Goal: Transaction & Acquisition: Book appointment/travel/reservation

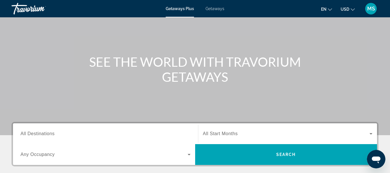
scroll to position [87, 0]
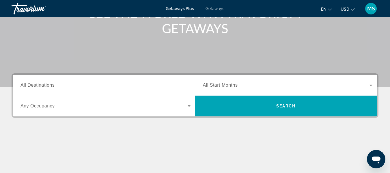
click at [49, 85] on span "All Destinations" at bounding box center [37, 85] width 34 height 5
click at [49, 85] on input "Destination All Destinations" at bounding box center [105, 85] width 170 height 7
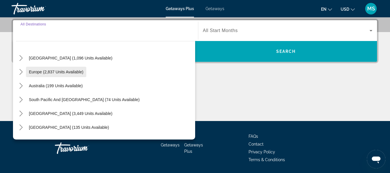
scroll to position [65, 0]
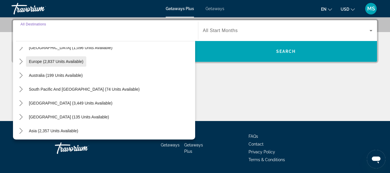
click at [49, 60] on span "Europe (2,837 units available)" at bounding box center [56, 61] width 55 height 5
type input "**********"
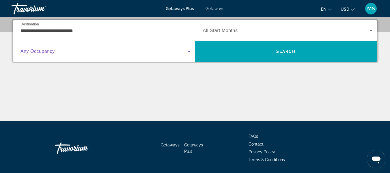
click at [188, 51] on icon "Search widget" at bounding box center [189, 51] width 7 height 7
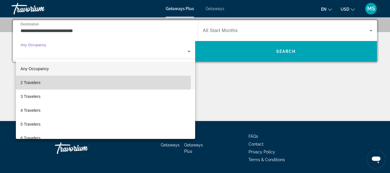
click at [42, 83] on mat-option "2 Travelers" at bounding box center [105, 83] width 179 height 14
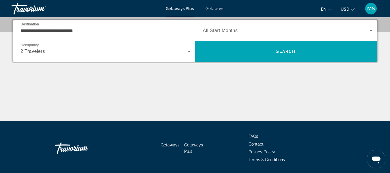
click at [232, 29] on span "All Start Months" at bounding box center [220, 30] width 35 height 5
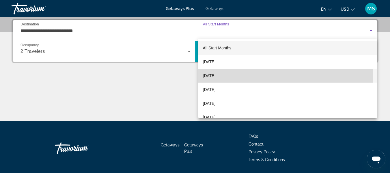
click at [216, 76] on span "[DATE]" at bounding box center [209, 75] width 13 height 7
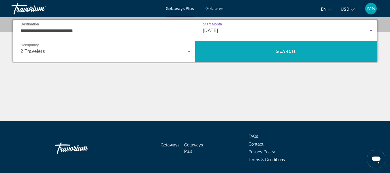
click at [295, 53] on span "Search" at bounding box center [286, 51] width 20 height 5
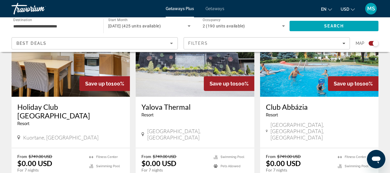
scroll to position [664, 0]
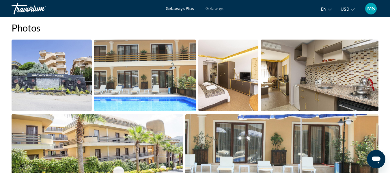
scroll to position [375, 0]
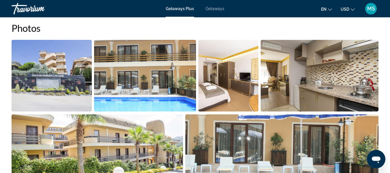
click at [211, 8] on span "Getaways" at bounding box center [215, 8] width 19 height 5
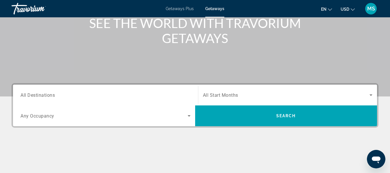
scroll to position [87, 0]
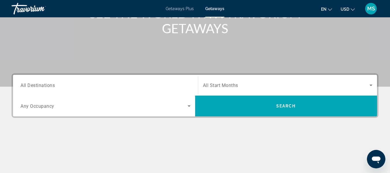
click at [48, 87] on span "All Destinations" at bounding box center [37, 84] width 34 height 5
click at [48, 87] on input "Destination All Destinations" at bounding box center [105, 85] width 170 height 7
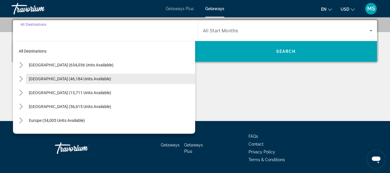
scroll to position [29, 0]
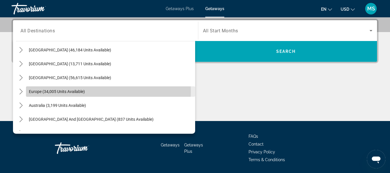
click at [53, 91] on span "Europe (34,005 units available)" at bounding box center [57, 91] width 56 height 5
type input "**********"
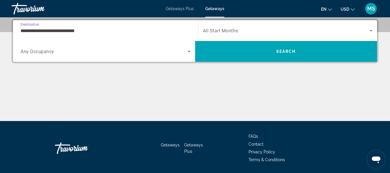
click at [187, 51] on icon "Search widget" at bounding box center [189, 51] width 7 height 7
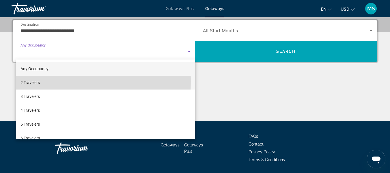
click at [36, 82] on span "2 Travelers" at bounding box center [29, 82] width 19 height 7
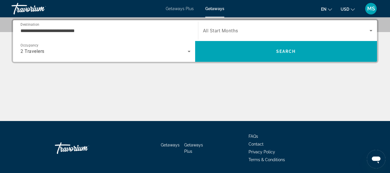
click at [258, 34] on div "Search widget" at bounding box center [288, 31] width 170 height 16
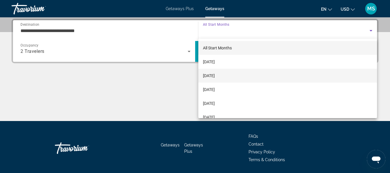
click at [232, 75] on mat-option "[DATE]" at bounding box center [287, 76] width 179 height 14
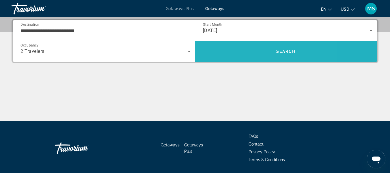
click at [248, 49] on span "Search" at bounding box center [286, 51] width 182 height 14
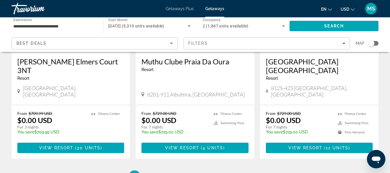
scroll to position [750, 0]
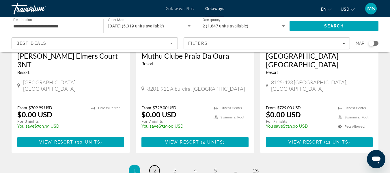
click at [154, 167] on span "2" at bounding box center [154, 170] width 3 height 6
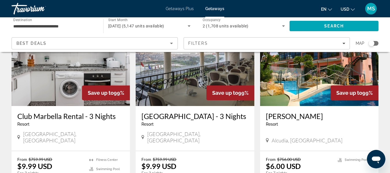
scroll to position [491, 0]
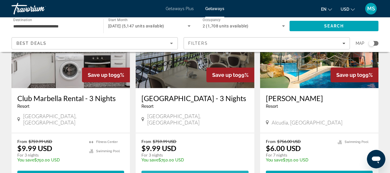
click at [201, 173] on span "( 14 units )" at bounding box center [212, 175] width 28 height 5
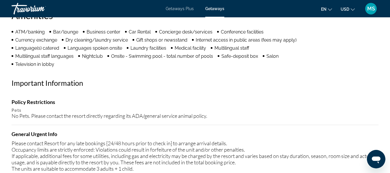
scroll to position [491, 0]
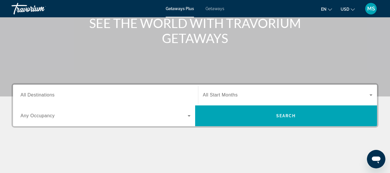
scroll to position [87, 0]
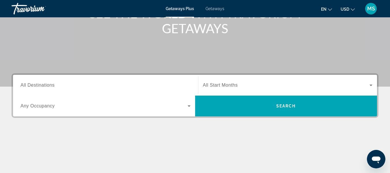
click at [54, 85] on span "All Destinations" at bounding box center [37, 85] width 34 height 5
click at [54, 85] on input "Destination All Destinations" at bounding box center [105, 85] width 170 height 7
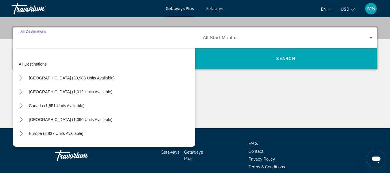
scroll to position [141, 0]
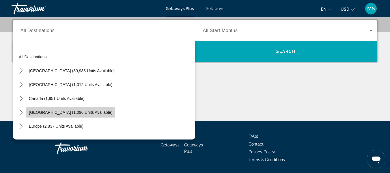
click at [86, 113] on span "[GEOGRAPHIC_DATA] (1,096 units available)" at bounding box center [70, 112] width 83 height 5
type input "**********"
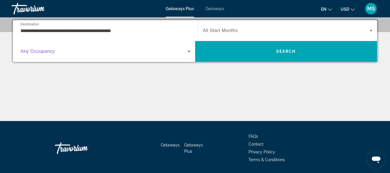
click at [186, 51] on icon "Search widget" at bounding box center [189, 51] width 7 height 7
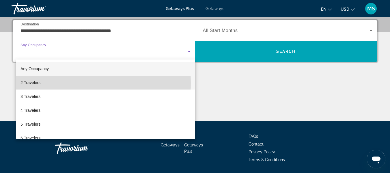
click at [49, 83] on mat-option "2 Travelers" at bounding box center [105, 83] width 179 height 14
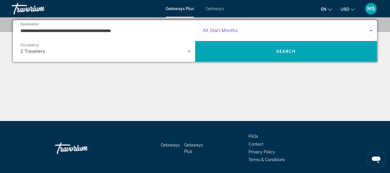
click at [243, 30] on span "Search widget" at bounding box center [286, 30] width 167 height 7
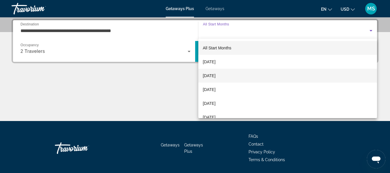
click at [216, 74] on span "[DATE]" at bounding box center [209, 75] width 13 height 7
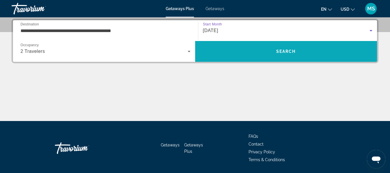
click at [295, 47] on span "Search" at bounding box center [286, 51] width 182 height 14
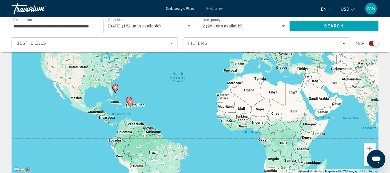
scroll to position [29, 0]
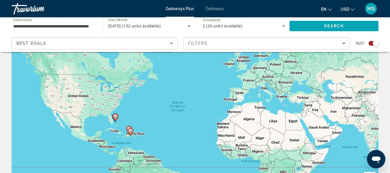
click at [304, 101] on div "To activate drag with keyboard, press Alt + Enter. Once in keyboard drag state,…" at bounding box center [195, 115] width 367 height 173
click at [305, 101] on div "To activate drag with keyboard, press Alt + Enter. Once in keyboard drag state,…" at bounding box center [195, 115] width 367 height 173
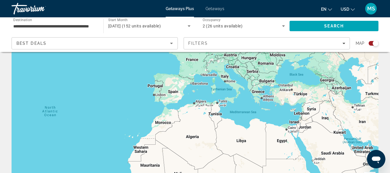
click at [307, 101] on div "To activate drag with keyboard, press Alt + Enter. Once in keyboard drag state,…" at bounding box center [195, 115] width 367 height 173
click at [295, 87] on div "To activate drag with keyboard, press Alt + Enter. Once in keyboard drag state,…" at bounding box center [195, 115] width 367 height 173
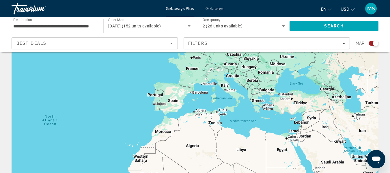
scroll to position [0, 0]
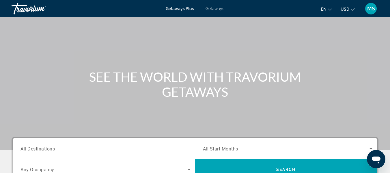
scroll to position [70, 0]
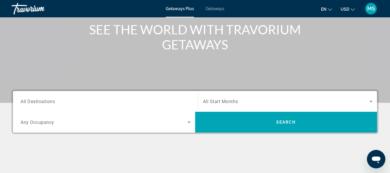
click at [79, 102] on input "Destination All Destinations" at bounding box center [105, 101] width 170 height 7
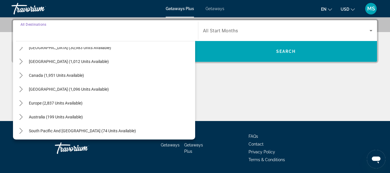
scroll to position [25, 0]
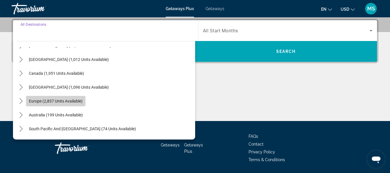
click at [33, 101] on span "Europe (2,837 units available)" at bounding box center [56, 101] width 54 height 5
type input "**********"
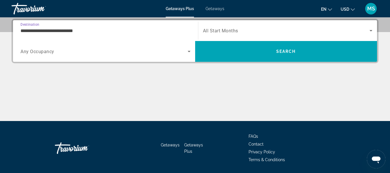
click at [52, 54] on span "Any Occupancy" at bounding box center [37, 51] width 34 height 5
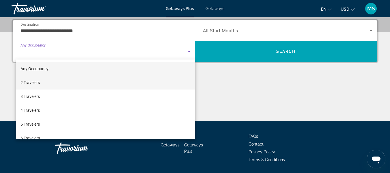
click at [55, 84] on mat-option "2 Travelers" at bounding box center [105, 83] width 179 height 14
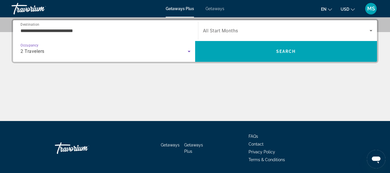
click at [235, 31] on span "All Start Months" at bounding box center [220, 30] width 35 height 5
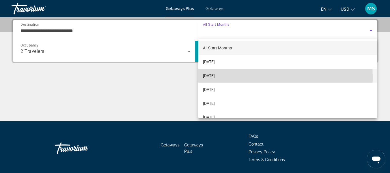
click at [234, 77] on mat-option "[DATE]" at bounding box center [287, 76] width 179 height 14
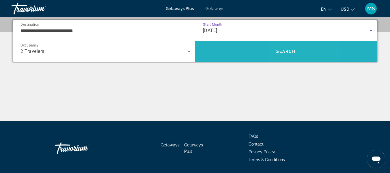
click at [290, 51] on span "Search" at bounding box center [286, 51] width 20 height 5
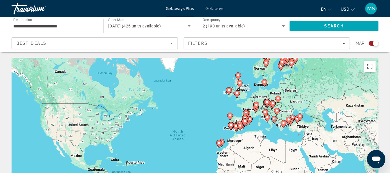
click at [298, 124] on div "To activate drag with keyboard, press Alt + Enter. Once in keyboard drag state,…" at bounding box center [195, 144] width 367 height 173
click at [300, 119] on icon "Main content" at bounding box center [299, 118] width 5 height 8
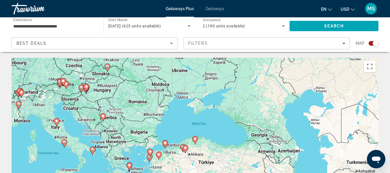
click at [195, 140] on image "Main content" at bounding box center [194, 138] width 3 height 3
type input "**********"
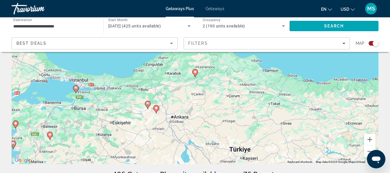
scroll to position [58, 0]
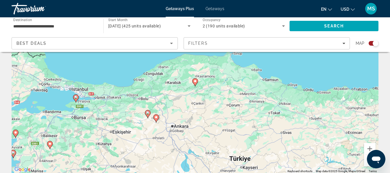
click at [195, 83] on image "Main content" at bounding box center [194, 80] width 3 height 3
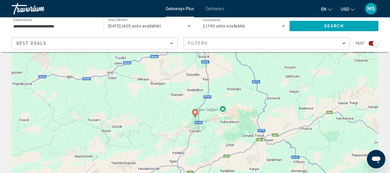
scroll to position [0, 0]
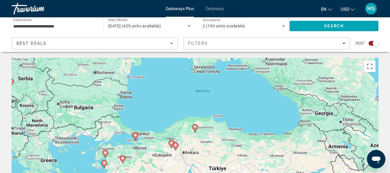
click at [137, 139] on div "To activate drag with keyboard, press Alt + Enter. Once in keyboard drag state,…" at bounding box center [195, 144] width 367 height 173
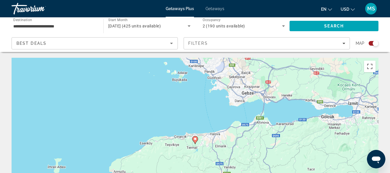
click at [196, 143] on gmp-advanced-marker "Main content" at bounding box center [195, 140] width 6 height 9
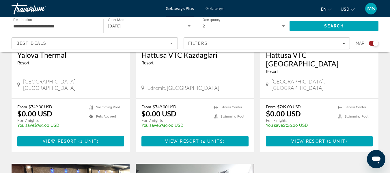
scroll to position [289, 0]
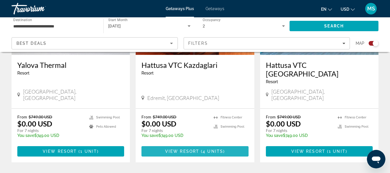
click at [175, 149] on span "View Resort" at bounding box center [182, 151] width 34 height 5
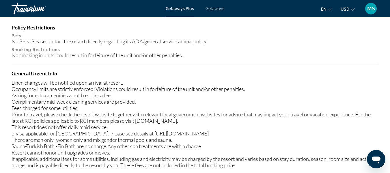
scroll to position [664, 0]
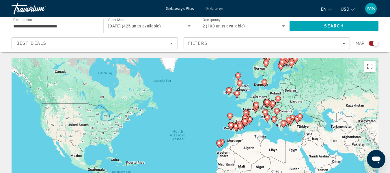
click at [290, 124] on gmp-advanced-marker "Main content" at bounding box center [289, 120] width 6 height 9
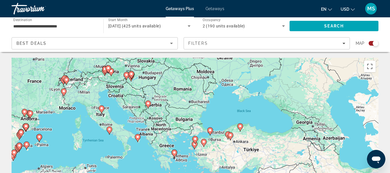
click at [195, 144] on image "Main content" at bounding box center [194, 143] width 3 height 3
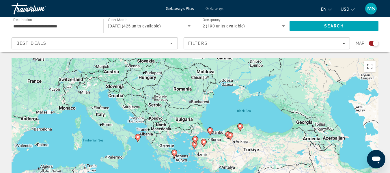
type input "**********"
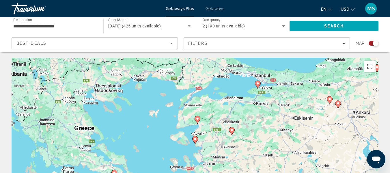
click at [194, 139] on image "Main content" at bounding box center [194, 138] width 3 height 3
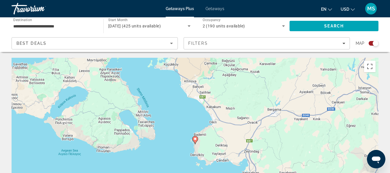
click at [196, 142] on icon "Main content" at bounding box center [194, 140] width 5 height 8
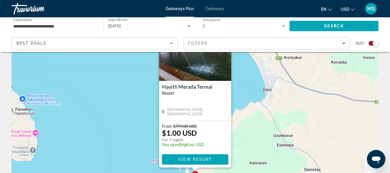
scroll to position [58, 0]
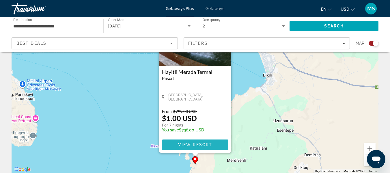
click at [203, 142] on span "Main content" at bounding box center [195, 145] width 66 height 14
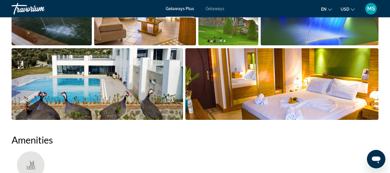
scroll to position [375, 0]
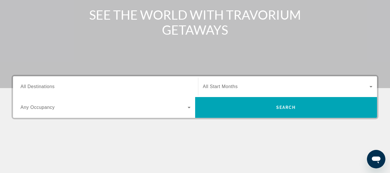
scroll to position [87, 0]
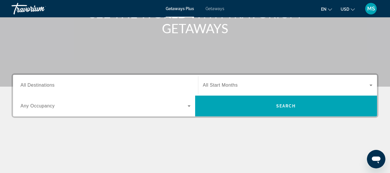
click at [50, 88] on input "Destination All Destinations" at bounding box center [105, 85] width 170 height 7
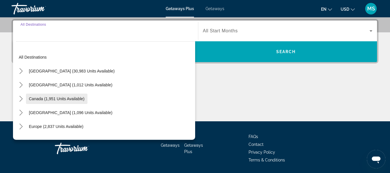
scroll to position [141, 0]
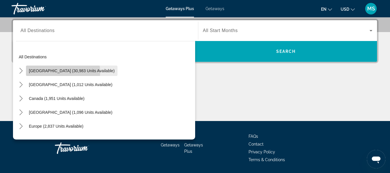
click at [53, 72] on span "[GEOGRAPHIC_DATA] (30,983 units available)" at bounding box center [72, 70] width 86 height 5
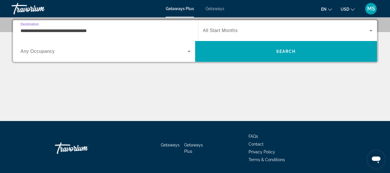
click at [46, 55] on div "Search widget" at bounding box center [105, 51] width 170 height 16
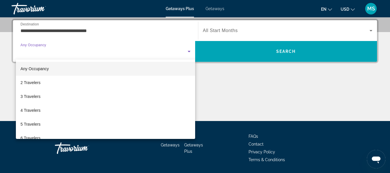
click at [46, 54] on div "Any Occupancy 2 Travelers 3 Travelers 4 Travelers 5 Travelers 6 Travelers 7 Tra…" at bounding box center [195, 86] width 390 height 173
click at [42, 31] on div at bounding box center [195, 86] width 390 height 173
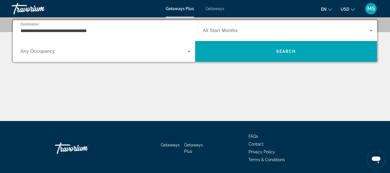
click at [22, 29] on input "**********" at bounding box center [105, 30] width 170 height 7
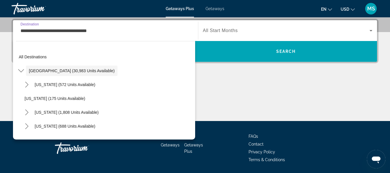
scroll to position [126, 0]
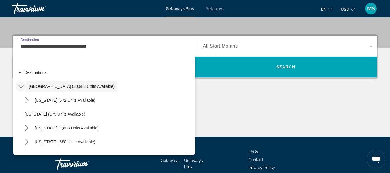
click at [21, 86] on icon "Toggle United States (30,983 units available) submenu" at bounding box center [21, 86] width 6 height 6
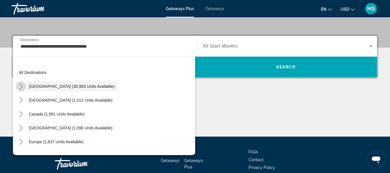
click at [21, 86] on icon "Toggle United States (30,983 units available) submenu" at bounding box center [21, 86] width 6 height 6
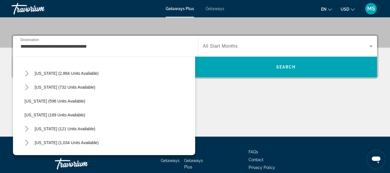
scroll to position [317, 0]
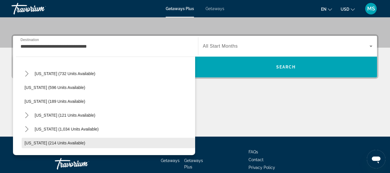
click at [32, 140] on span "Select destination: Oregon (214 units available)" at bounding box center [108, 143] width 173 height 14
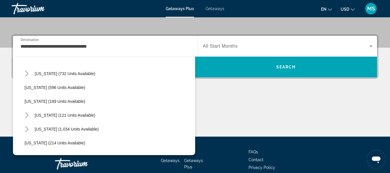
type input "**********"
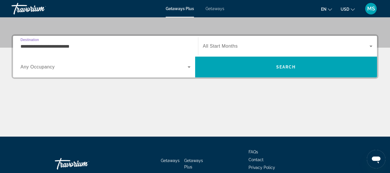
scroll to position [141, 0]
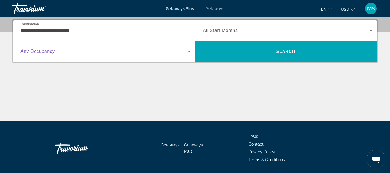
click at [186, 52] on icon "Search widget" at bounding box center [189, 51] width 7 height 7
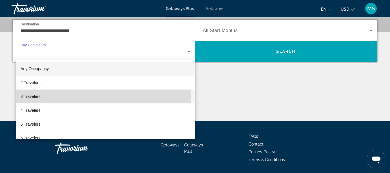
click at [37, 97] on span "3 Travelers" at bounding box center [30, 96] width 20 height 7
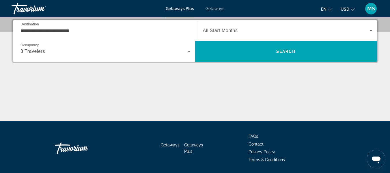
click at [232, 29] on span "All Start Months" at bounding box center [220, 30] width 35 height 5
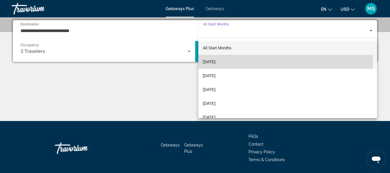
click at [216, 60] on span "[DATE]" at bounding box center [209, 61] width 13 height 7
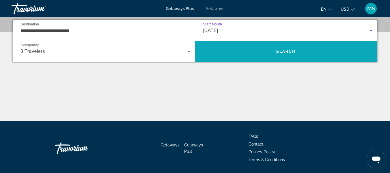
click at [290, 53] on span "Search" at bounding box center [286, 51] width 20 height 5
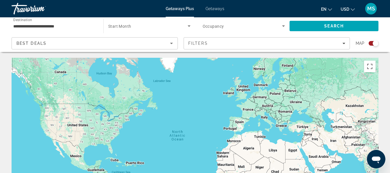
click at [49, 118] on div "Main content" at bounding box center [195, 144] width 367 height 173
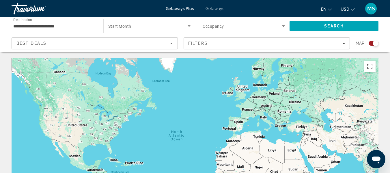
click at [49, 118] on div "Main content" at bounding box center [195, 144] width 367 height 173
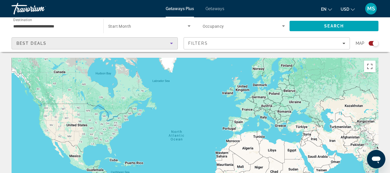
click at [171, 44] on icon "Sort by" at bounding box center [171, 43] width 3 height 1
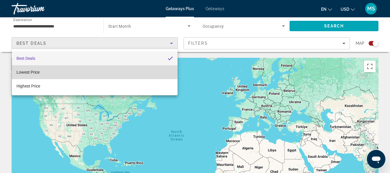
click at [46, 73] on mat-option "Lowest Price" at bounding box center [95, 72] width 166 height 14
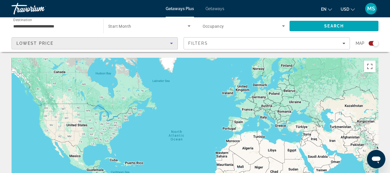
click at [46, 120] on div "Main content" at bounding box center [195, 144] width 367 height 173
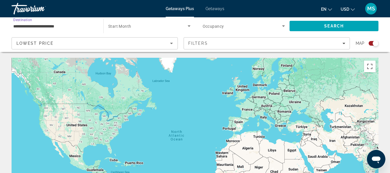
click at [42, 25] on input "**********" at bounding box center [54, 26] width 83 height 7
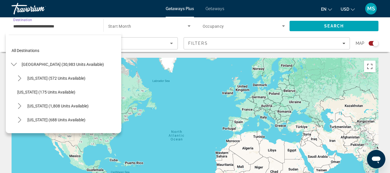
scroll to position [353, 0]
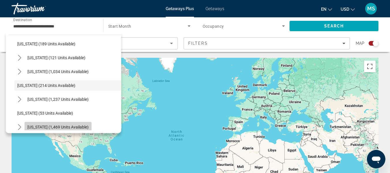
click at [44, 127] on span "South Carolina (1,469 units available)" at bounding box center [57, 127] width 61 height 5
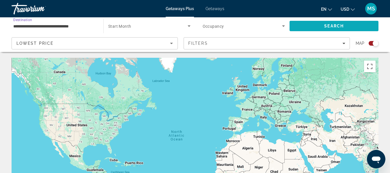
click at [334, 24] on span "Search" at bounding box center [334, 26] width 20 height 5
click at [113, 137] on div "To activate drag with keyboard, press Alt + Enter. Once in keyboard drag state,…" at bounding box center [195, 144] width 367 height 173
click at [113, 131] on image "Main content" at bounding box center [113, 131] width 3 height 3
type input "**********"
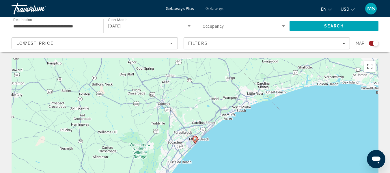
click at [197, 142] on gmp-advanced-marker "Main content" at bounding box center [195, 140] width 6 height 9
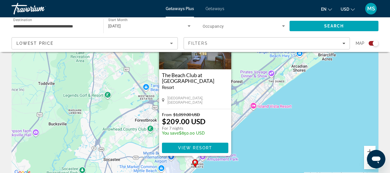
scroll to position [58, 0]
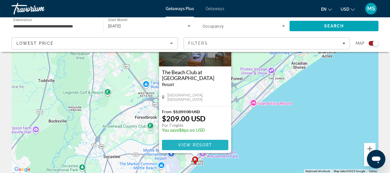
click at [185, 143] on span "View Resort" at bounding box center [195, 145] width 34 height 5
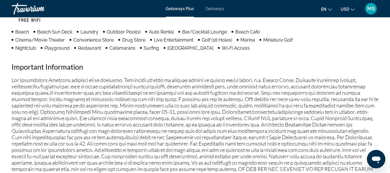
scroll to position [548, 0]
